Goal: Task Accomplishment & Management: Complete application form

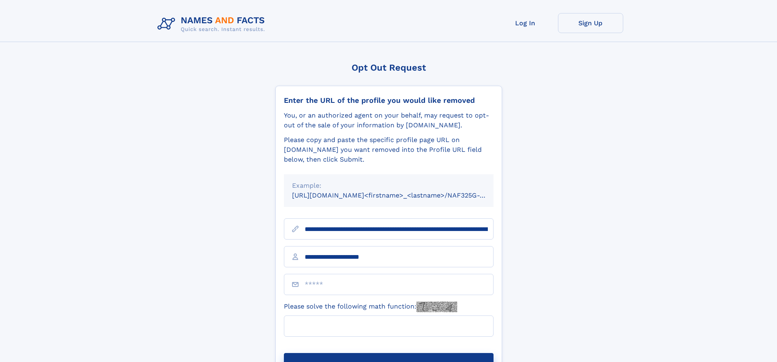
type input "**********"
type input "*"
click at [388, 353] on button "Submit Opt Out Request" at bounding box center [389, 366] width 210 height 26
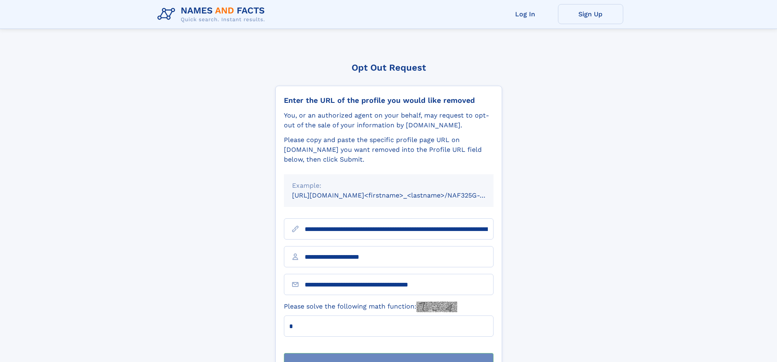
scroll to position [26, 0]
